Goal: Check status: Check status

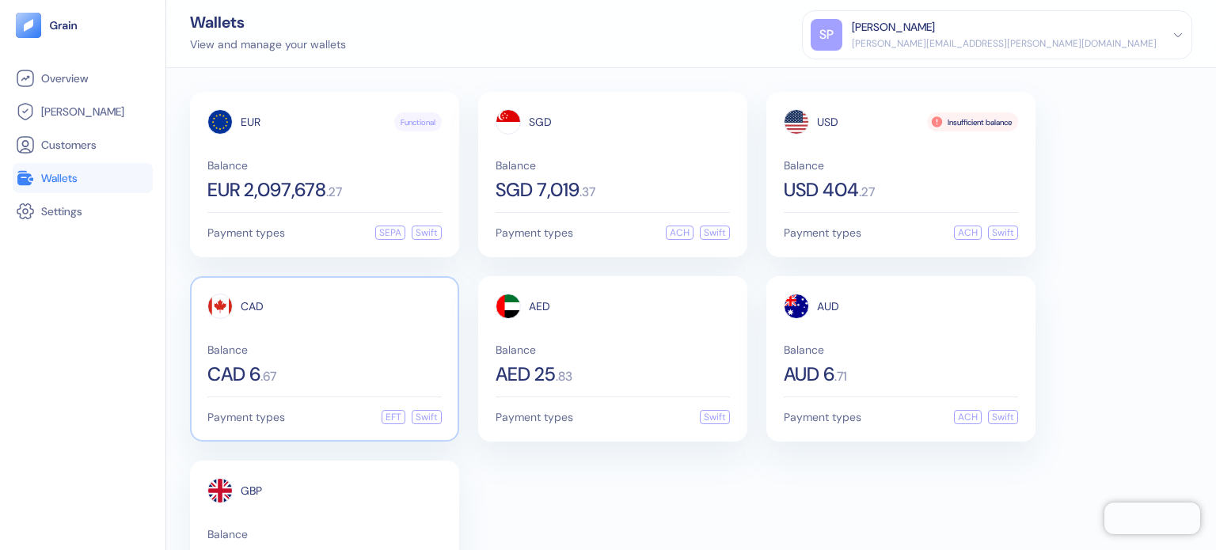
click at [261, 301] on span "CAD" at bounding box center [252, 306] width 23 height 11
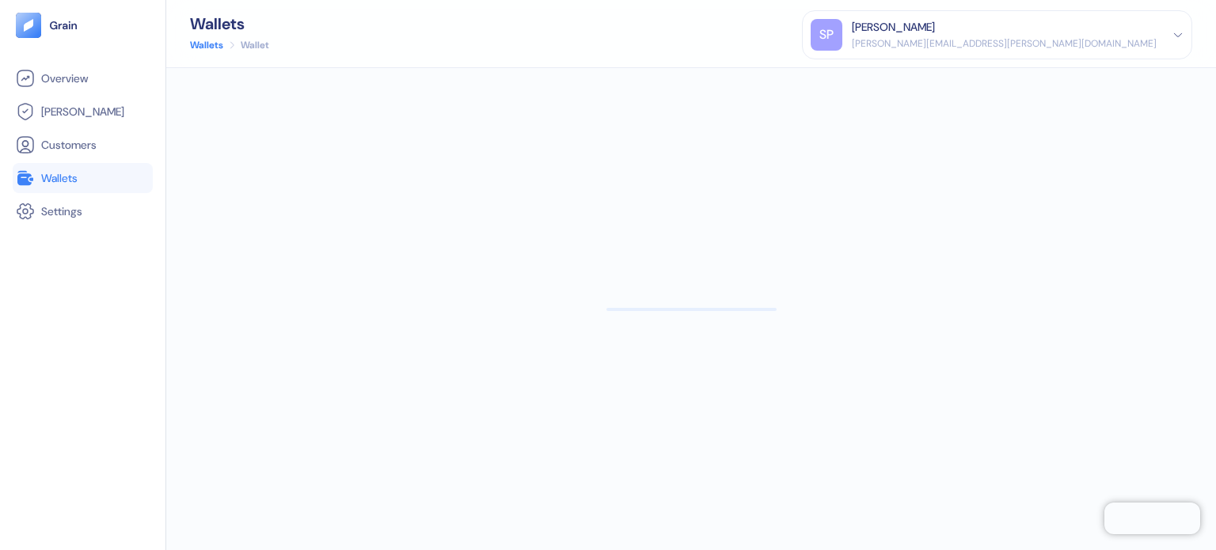
click at [64, 167] on li "Wallets" at bounding box center [83, 178] width 140 height 30
click at [64, 169] on link "Wallets" at bounding box center [83, 178] width 134 height 19
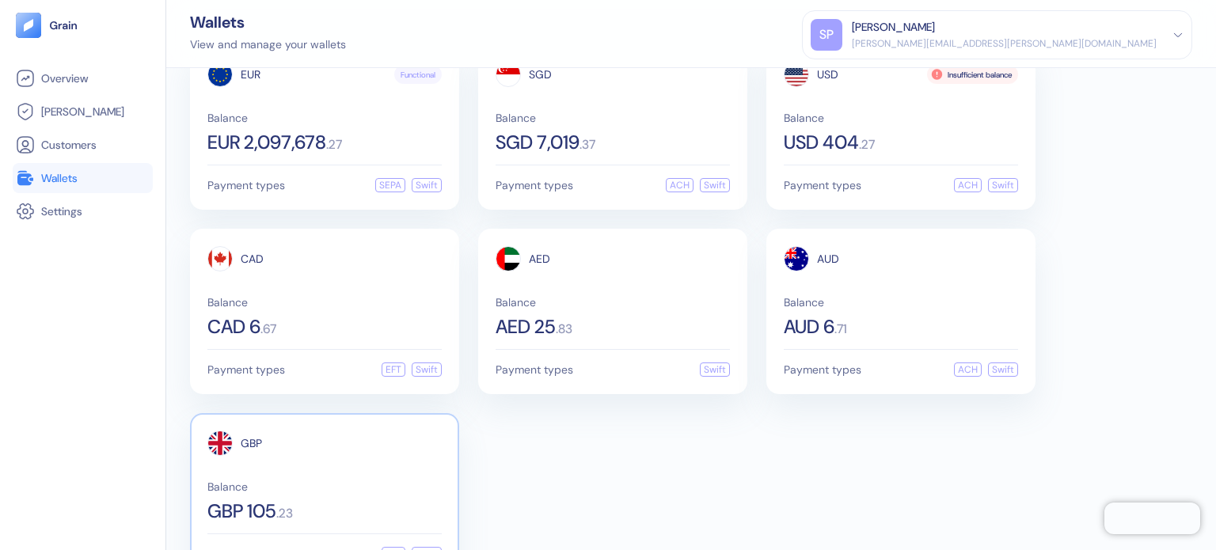
scroll to position [96, 0]
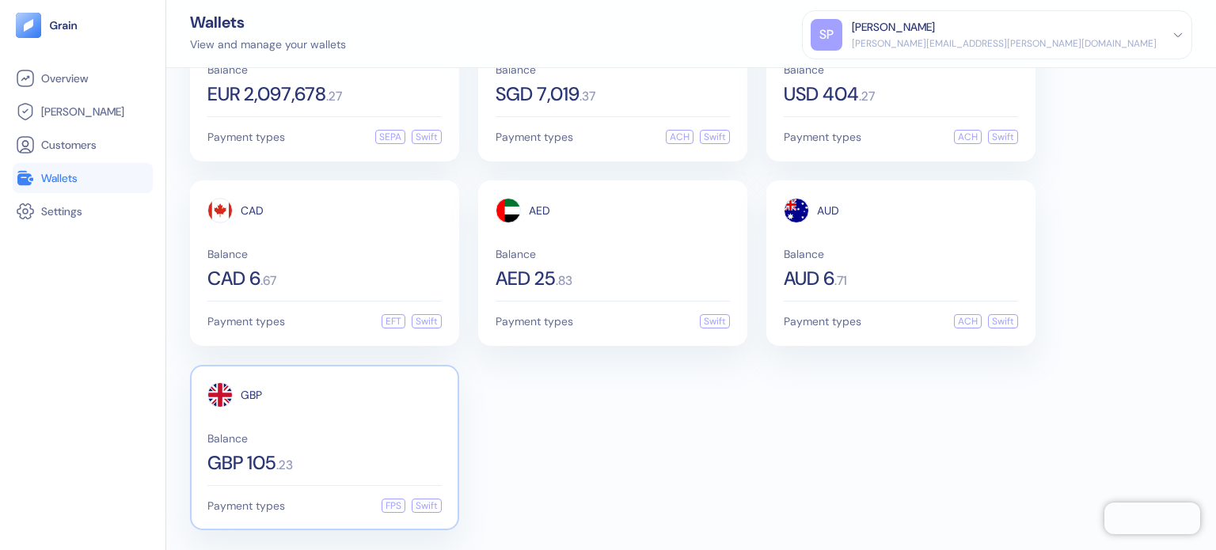
click at [295, 444] on div "Balance GBP 105 . 23" at bounding box center [324, 453] width 234 height 40
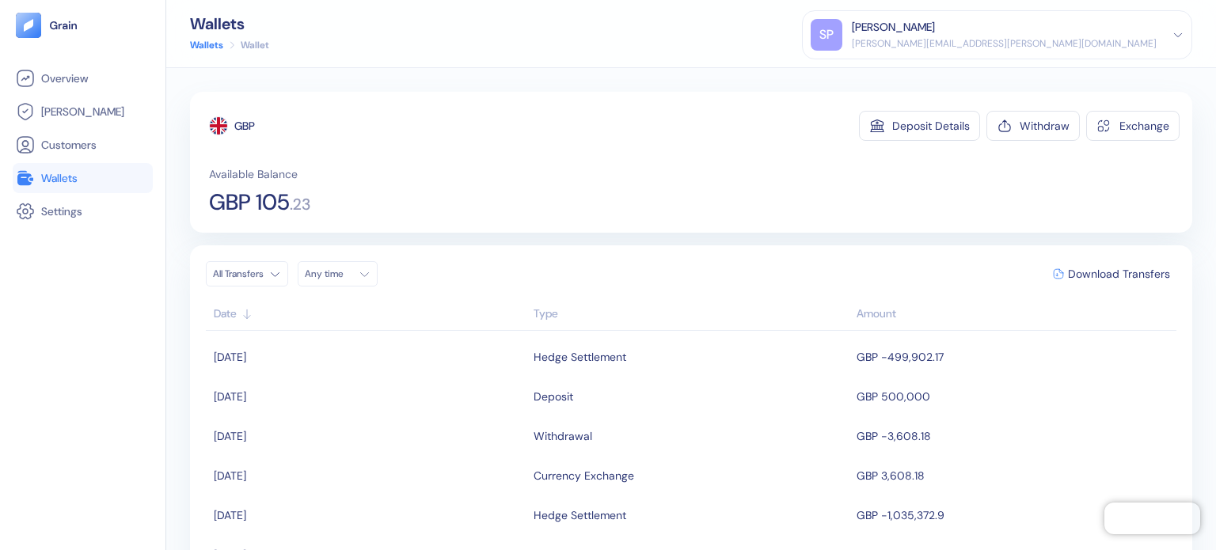
click at [279, 271] on html "Pingdom Check: App Online Overview [PERSON_NAME] Customers Wallets Settings Wal…" at bounding box center [608, 275] width 1216 height 550
click at [572, 283] on div "Grain Settlements Any time Download Transfers" at bounding box center [691, 273] width 970 height 25
click at [298, 269] on html "Pingdom Check: App Online Overview [PERSON_NAME] Customers Wallets Settings Wal…" at bounding box center [608, 275] width 1216 height 550
click at [496, 212] on div "Available Balance GBP 105 . 23" at bounding box center [694, 189] width 970 height 47
